Goal: Information Seeking & Learning: Learn about a topic

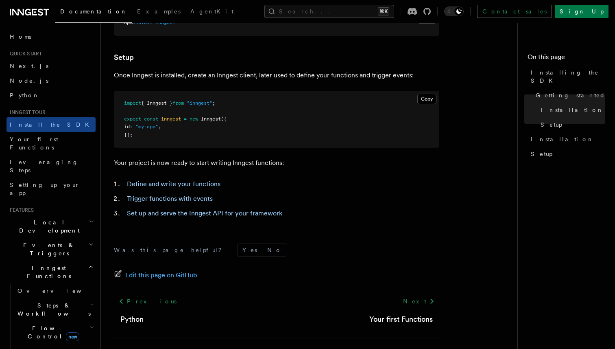
scroll to position [300, 0]
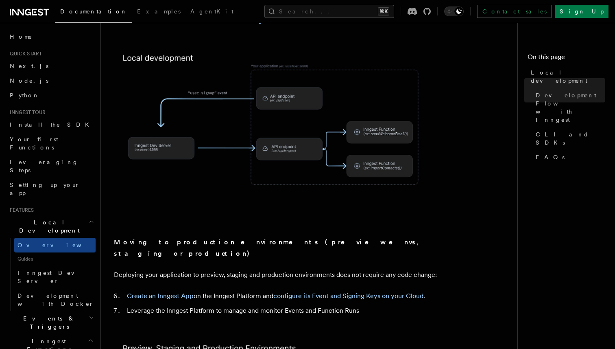
scroll to position [574, 0]
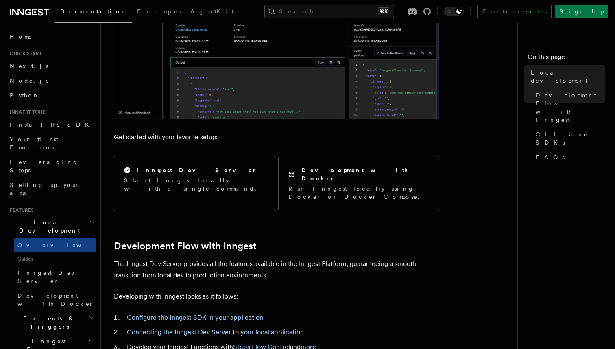
scroll to position [275, 0]
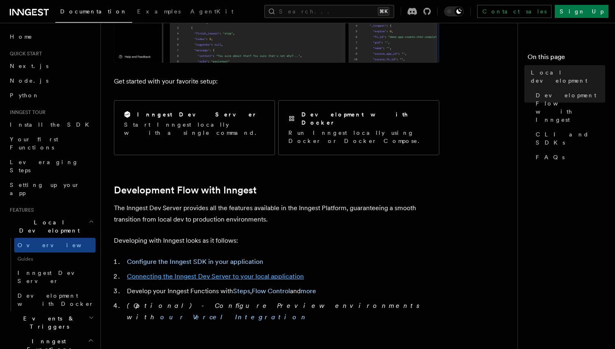
click at [223, 272] on link "Connecting the Inngest Dev Server to your local application" at bounding box center [215, 276] width 177 height 8
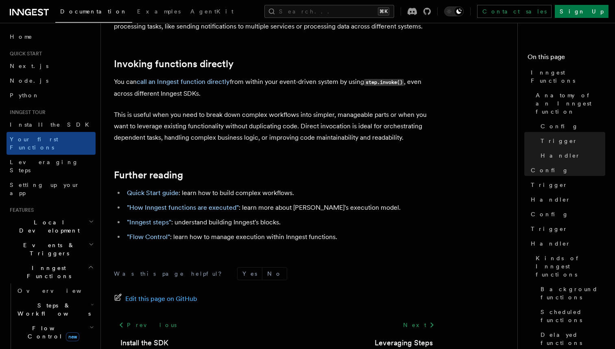
scroll to position [1648, 0]
